Goal: Information Seeking & Learning: Learn about a topic

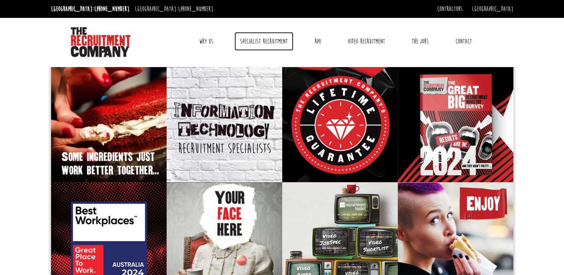
click at [261, 41] on link "Specialist Recruitment" at bounding box center [264, 41] width 59 height 19
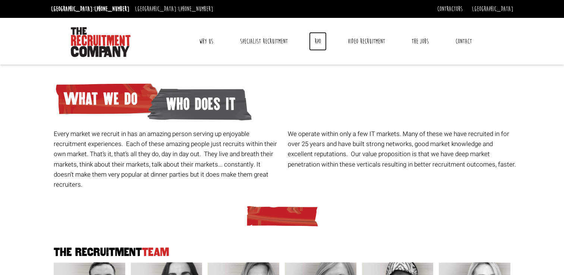
click at [316, 39] on link "RPO" at bounding box center [318, 41] width 18 height 19
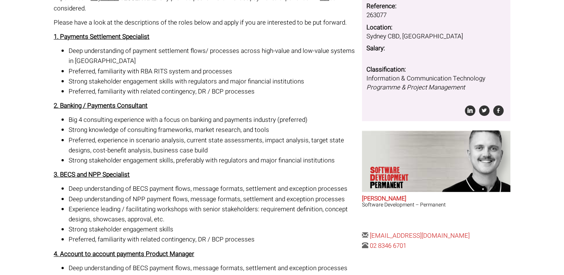
scroll to position [149, 0]
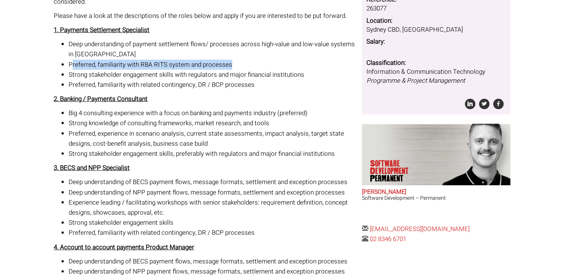
drag, startPoint x: 71, startPoint y: 66, endPoint x: 233, endPoint y: 62, distance: 161.5
click at [233, 62] on li "Preferred, familiarity with RBA RITS system and processes" at bounding box center [213, 65] width 288 height 10
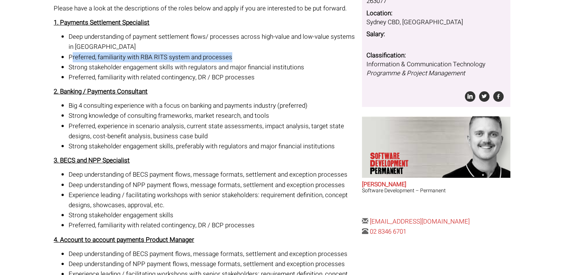
scroll to position [224, 0]
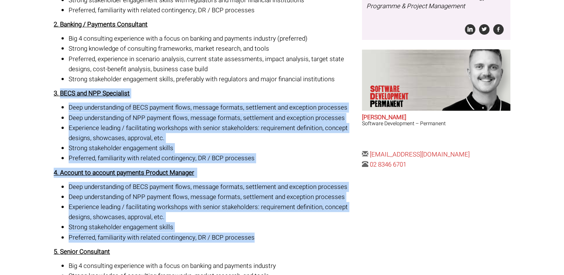
drag, startPoint x: 60, startPoint y: 93, endPoint x: 283, endPoint y: 234, distance: 263.9
click at [283, 234] on div "Our client, an influential organisation in the payments industry - they have 5 …" at bounding box center [205, 99] width 303 height 424
copy div "BECS and NPP Specialist Deep understanding of BECS payment flows, message forma…"
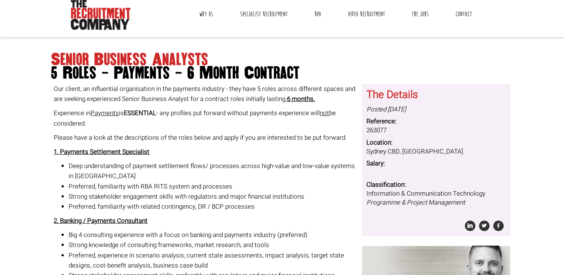
scroll to position [0, 0]
